Goal: Task Accomplishment & Management: Use online tool/utility

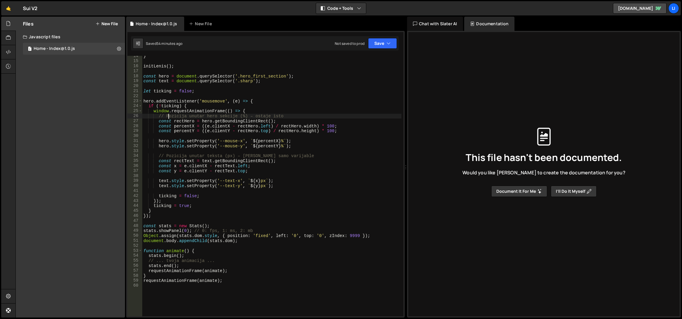
scroll to position [67, 0]
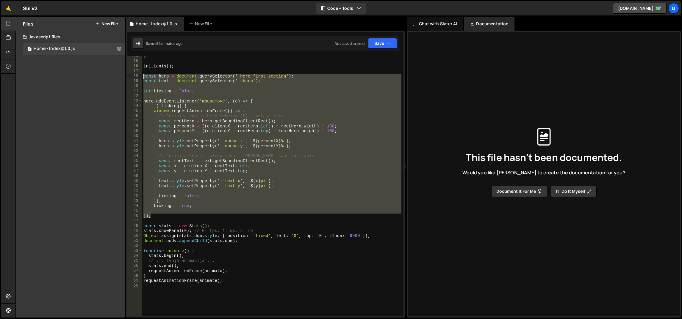
drag, startPoint x: 206, startPoint y: 218, endPoint x: 143, endPoint y: 76, distance: 155.4
click at [143, 76] on div "} initLenis ( ) ; const hero = document . querySelector ( '.hero_first_section'…" at bounding box center [271, 189] width 259 height 271
paste textarea "}, { passive: true }"
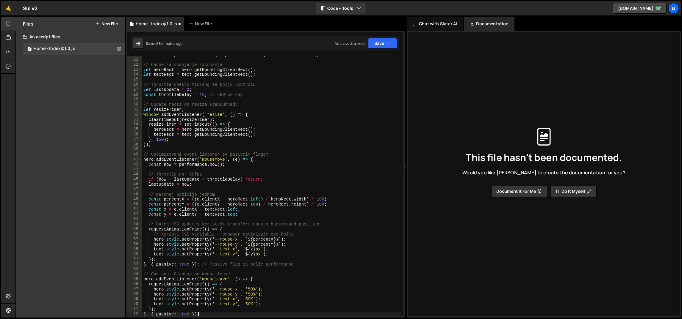
scroll to position [18, 0]
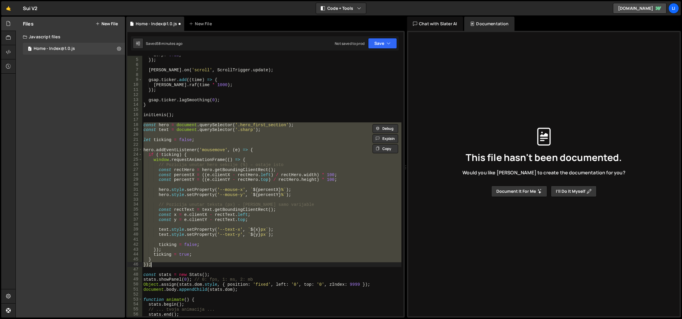
click at [166, 254] on div "lerp : 0.12 , }) ; [PERSON_NAME] . on ( 'scroll' , ScrollTrigger . update ) ; g…" at bounding box center [271, 186] width 259 height 261
drag, startPoint x: 167, startPoint y: 260, endPoint x: 141, endPoint y: 126, distance: 135.8
click at [141, 126] on div "ticking = true; 4 5 6 7 8 9 10 11 12 13 14 15 16 17 18 19 20 21 22 23 24 25 26 …" at bounding box center [265, 186] width 276 height 261
paste textarea "}, { passive: true }"
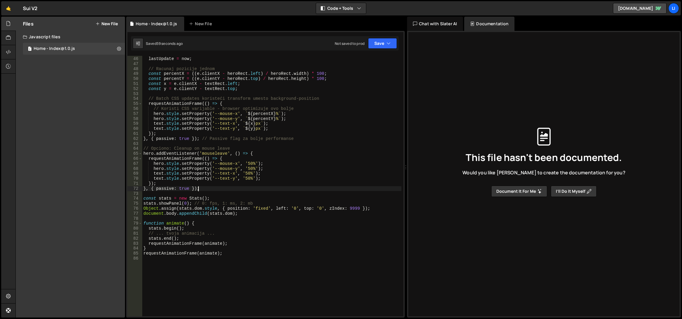
scroll to position [197, 0]
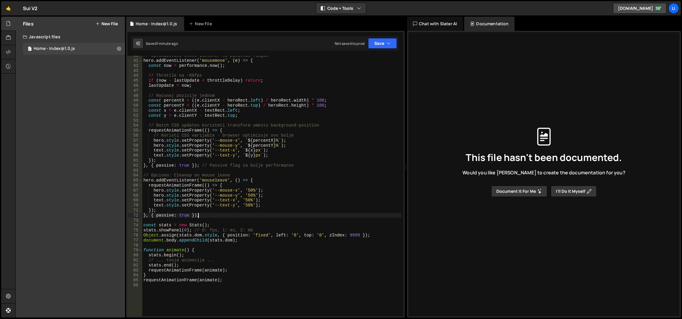
drag, startPoint x: 214, startPoint y: 214, endPoint x: 218, endPoint y: 214, distance: 4.8
click at [218, 214] on div "// Optimizovani event listener sa pasivnim flagom hero . addEventListener ( 'mo…" at bounding box center [271, 188] width 259 height 271
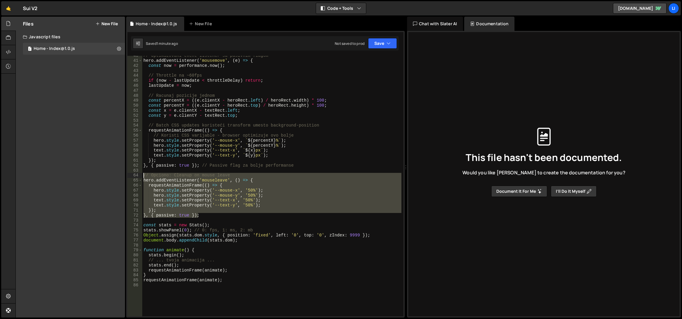
drag, startPoint x: 204, startPoint y: 216, endPoint x: 140, endPoint y: 176, distance: 75.6
click at [140, 176] on div "}, { passive: true }); 40 41 42 43 44 45 46 47 48 49 50 51 52 53 54 55 56 57 58…" at bounding box center [265, 186] width 276 height 261
type textarea "// Opciono: Cleanup on mouse leave hero.addEventListener('mouseleave', () => {"
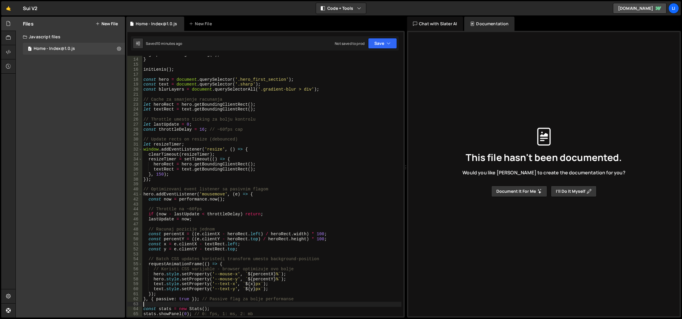
scroll to position [117, 0]
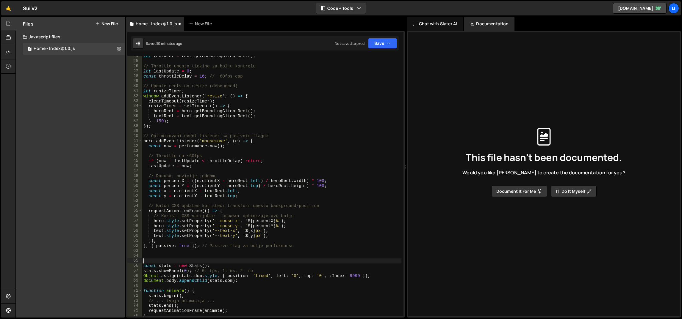
click at [267, 154] on div "let textRect = text . getBoundingClientRect ( ) ; // Throttle umesto ticking za…" at bounding box center [271, 189] width 259 height 271
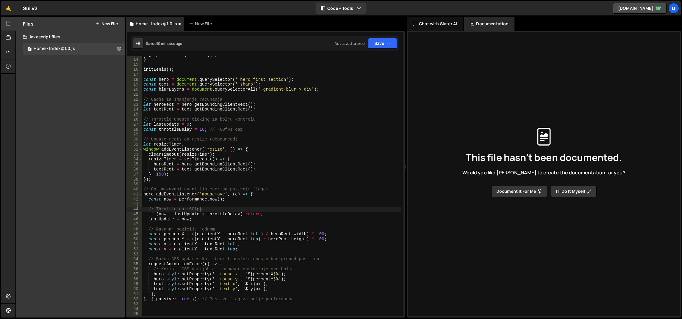
scroll to position [63, 0]
click at [266, 153] on div "gsap . ticker . lagSmoothing ( 0 ) ; } initLenis ( ) ; const hero = document . …" at bounding box center [271, 187] width 259 height 271
type textarea "clearTimeout(resizeTimer);"
